Goal: Transaction & Acquisition: Purchase product/service

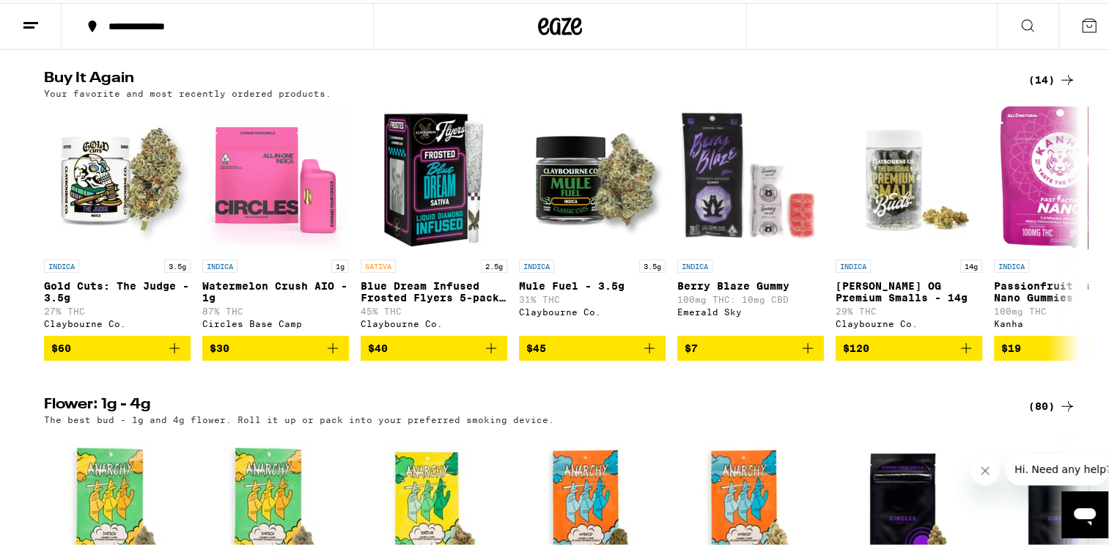
scroll to position [812, 0]
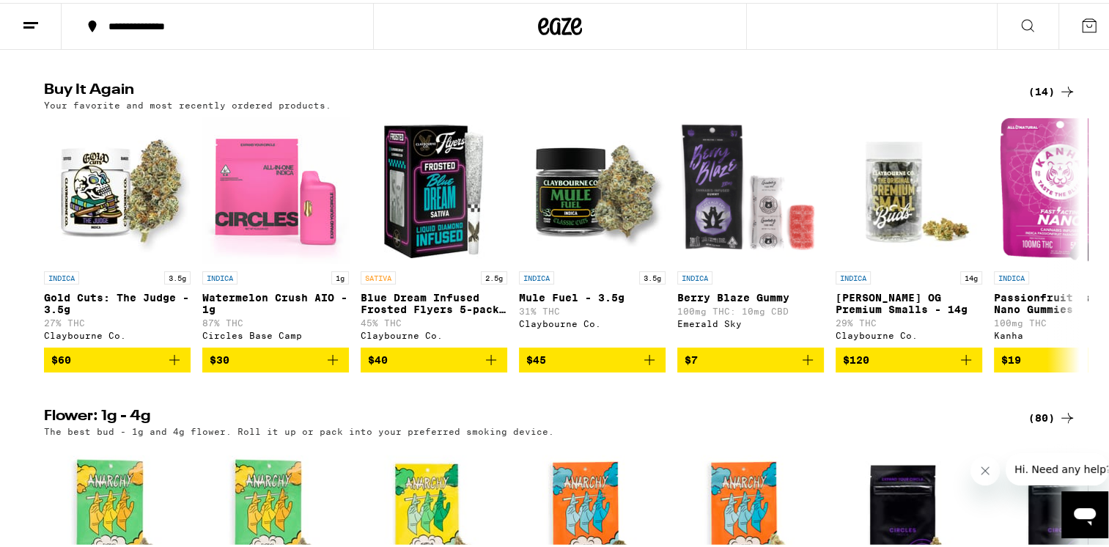
click at [177, 366] on icon "Add to bag" at bounding box center [175, 357] width 18 height 18
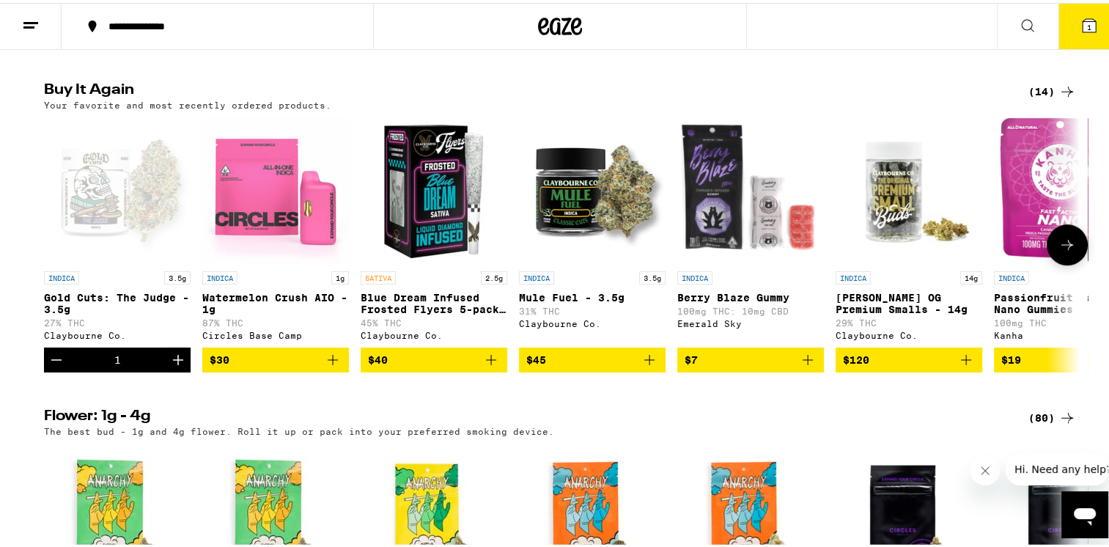
click at [180, 369] on button "Increment" at bounding box center [178, 356] width 25 height 25
click at [182, 369] on button "Increment" at bounding box center [178, 356] width 25 height 25
click at [172, 369] on button "Increment" at bounding box center [178, 356] width 25 height 25
click at [170, 369] on button "Increment" at bounding box center [178, 356] width 25 height 25
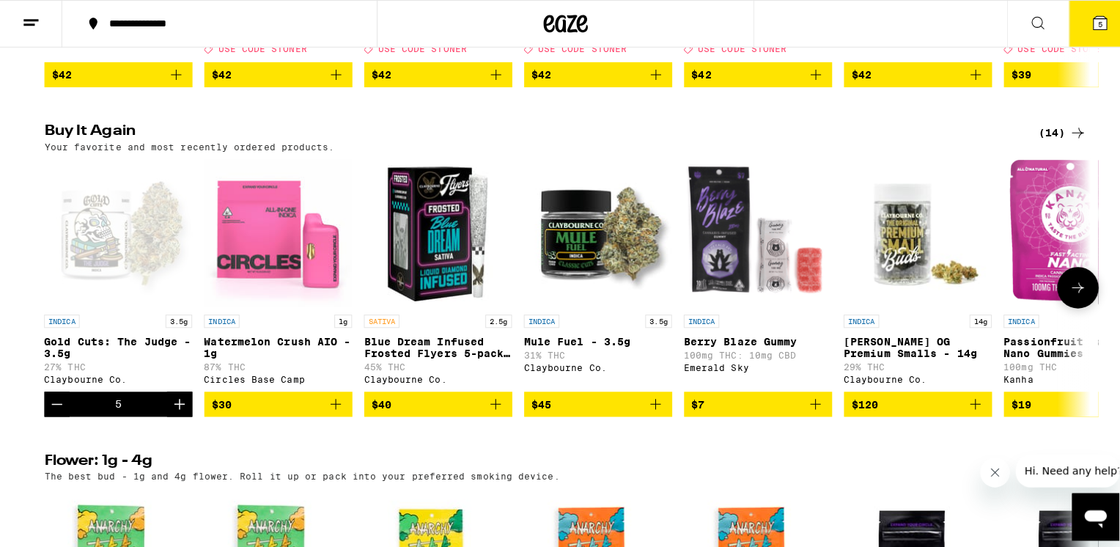
scroll to position [769, 0]
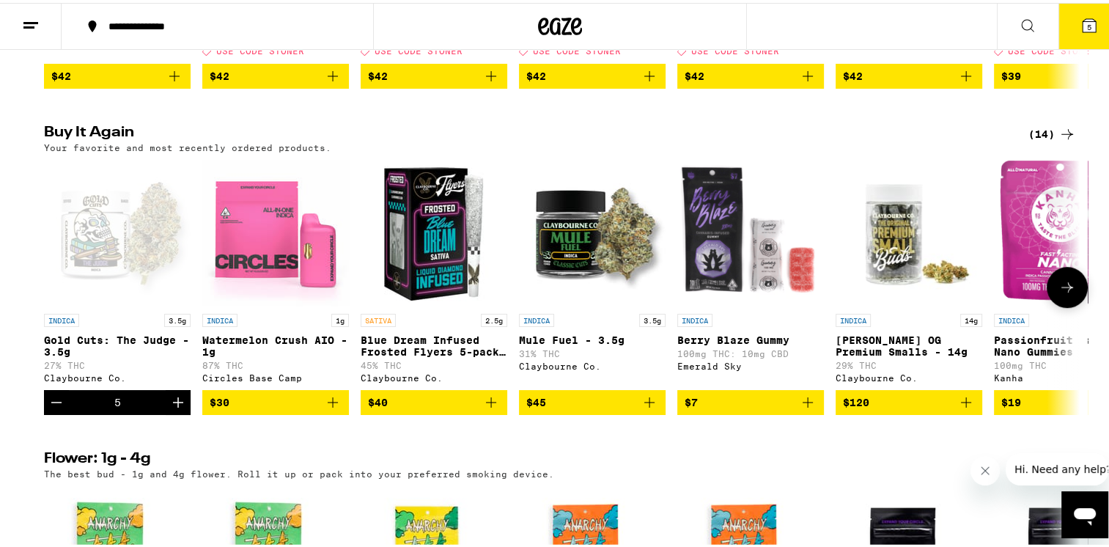
click at [1087, 25] on button "5" at bounding box center [1089, 23] width 62 height 45
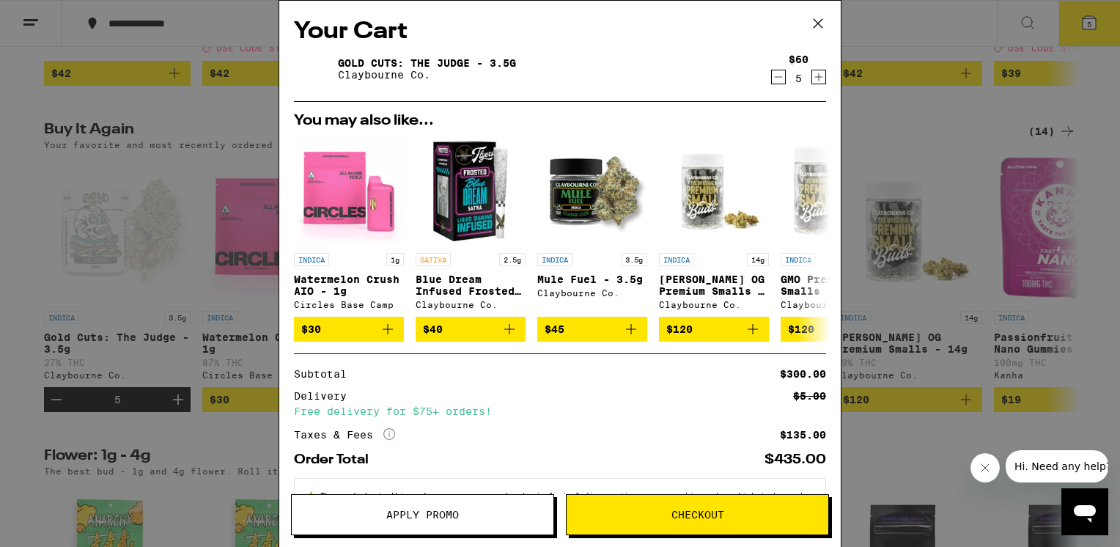
click at [812, 78] on icon "Increment" at bounding box center [818, 77] width 13 height 18
click at [681, 514] on span "Checkout" at bounding box center [697, 514] width 53 height 10
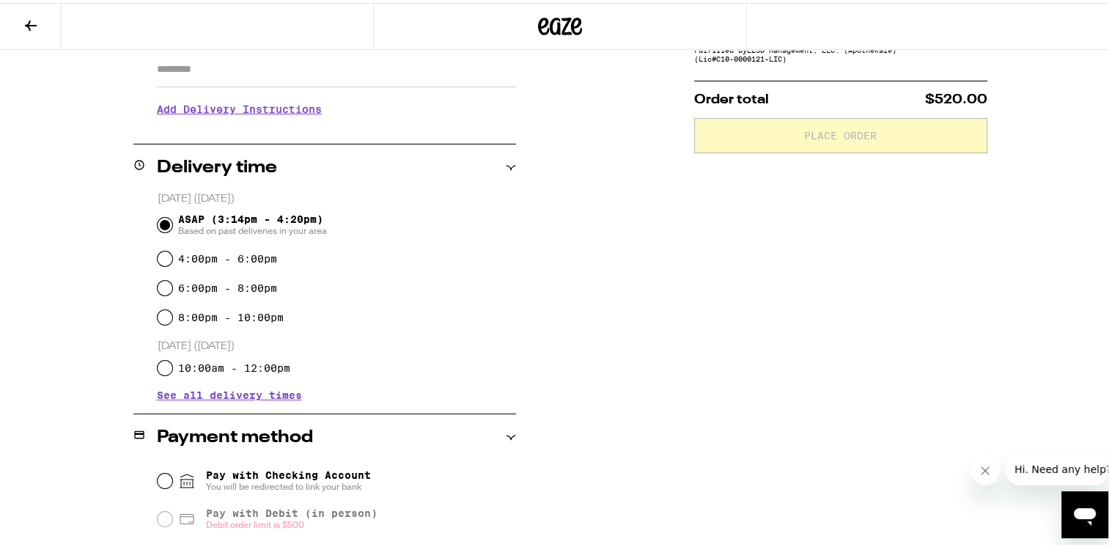
scroll to position [267, 0]
click at [166, 256] on input "4:00pm - 6:00pm" at bounding box center [165, 254] width 15 height 15
radio input "true"
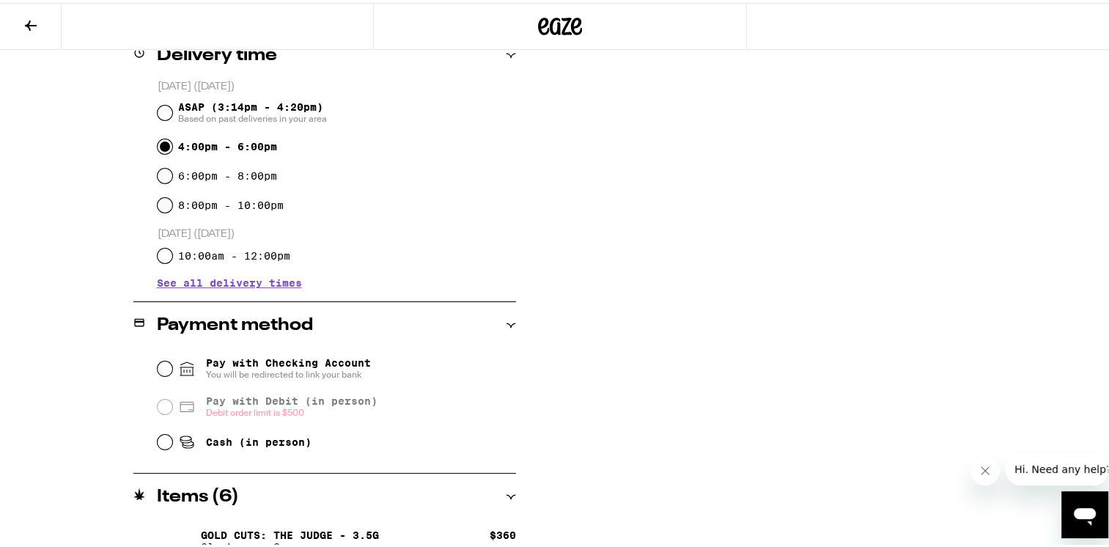
scroll to position [402, 0]
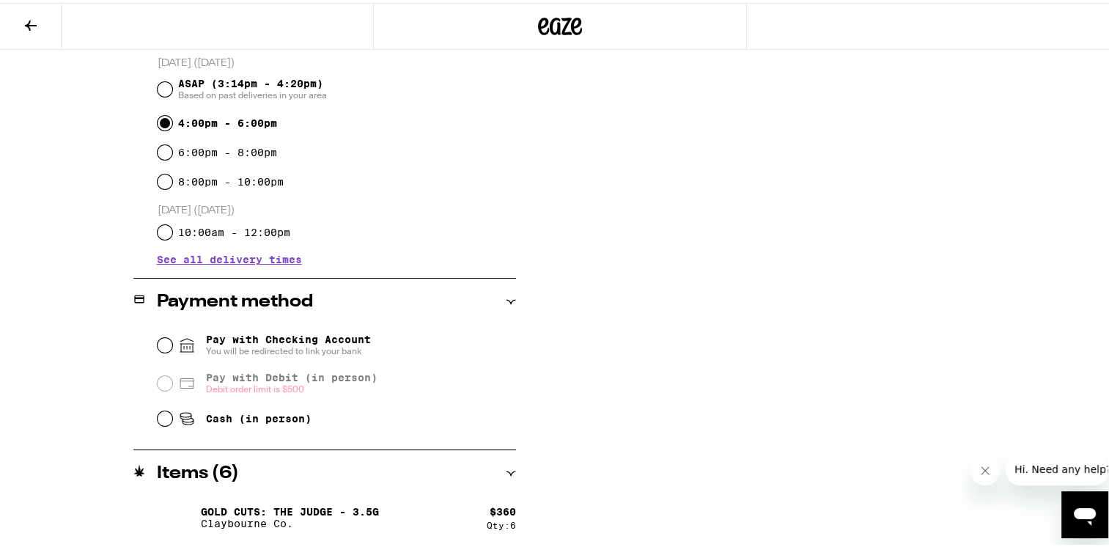
click at [180, 415] on icon at bounding box center [185, 413] width 11 height 7
click at [172, 415] on input "Cash (in person)" at bounding box center [165, 415] width 15 height 15
radio input "true"
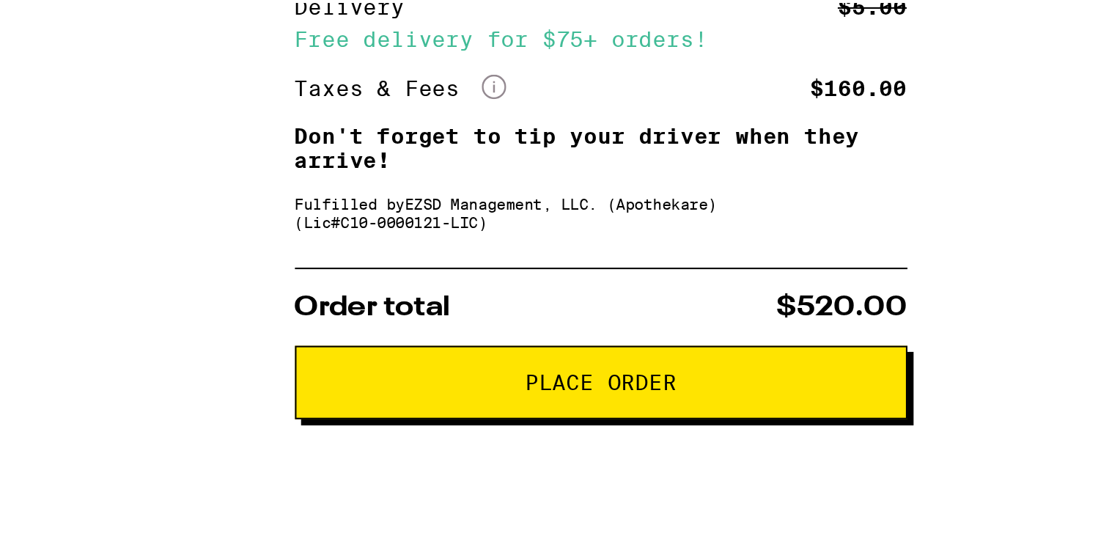
scroll to position [39, 0]
click at [814, 365] on span "Place Order" at bounding box center [840, 360] width 73 height 10
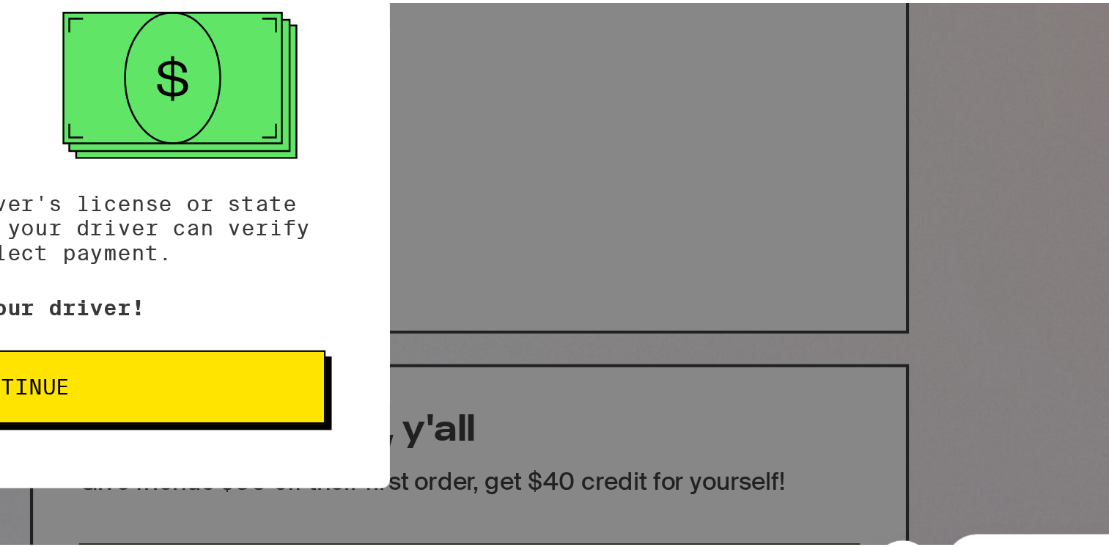
click at [639, 382] on span "Continue" at bounding box center [559, 379] width 273 height 10
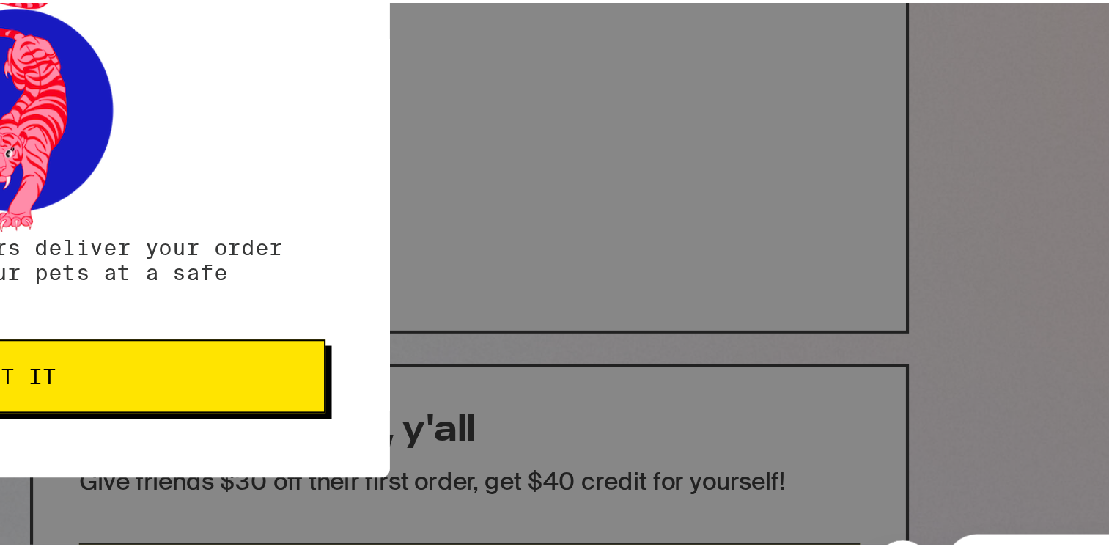
click at [658, 372] on span "Got it" at bounding box center [559, 374] width 273 height 10
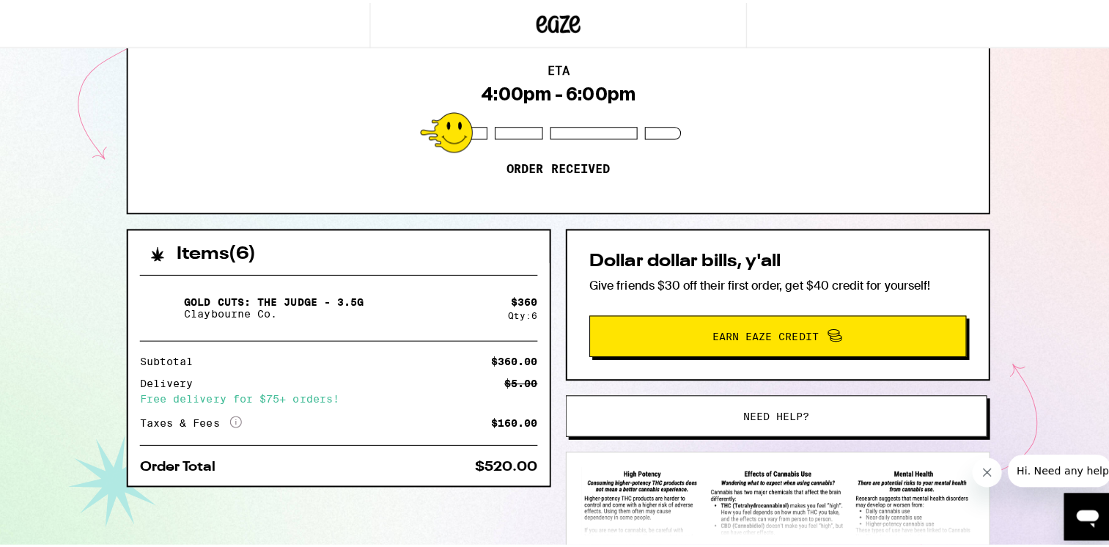
scroll to position [142, 0]
